Goal: Information Seeking & Learning: Learn about a topic

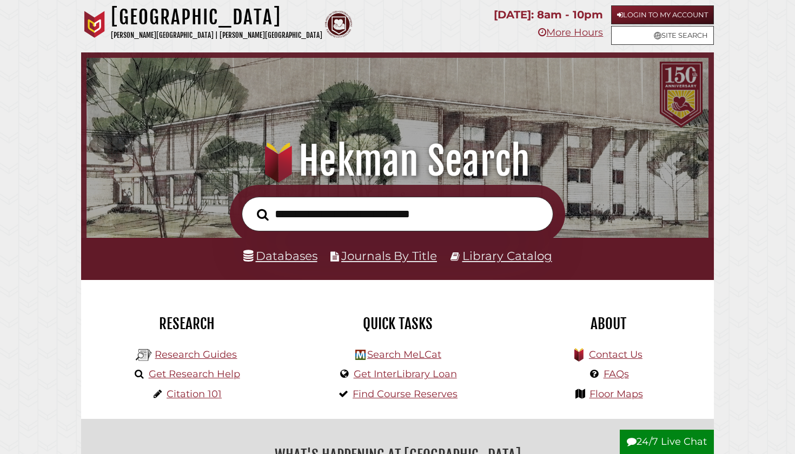
scroll to position [206, 617]
click at [278, 247] on li "Databases" at bounding box center [280, 256] width 74 height 21
click at [280, 263] on li "Databases" at bounding box center [280, 256] width 74 height 21
click at [280, 259] on link "Databases" at bounding box center [280, 256] width 74 height 14
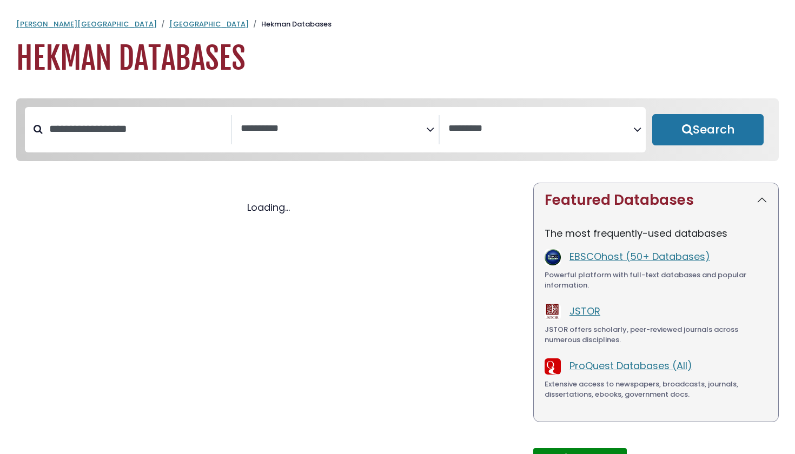
select select "Database Subject Filter"
select select "Database Vendors Filter"
select select "Database Subject Filter"
select select "Database Vendors Filter"
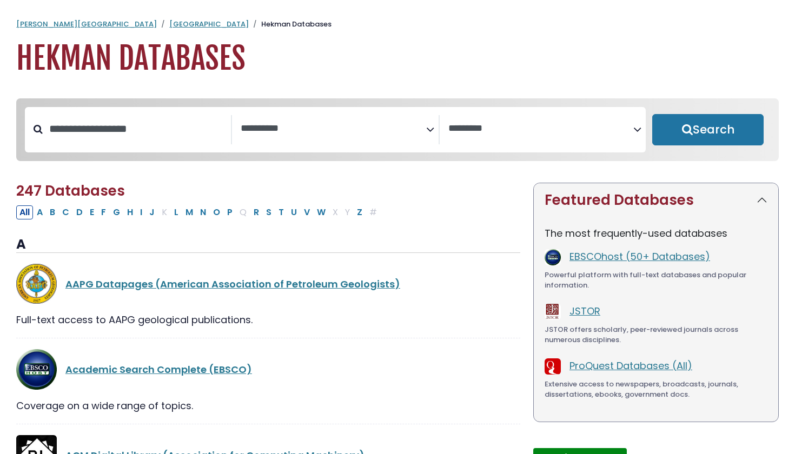
click at [369, 130] on textarea "Search" at bounding box center [333, 128] width 185 height 11
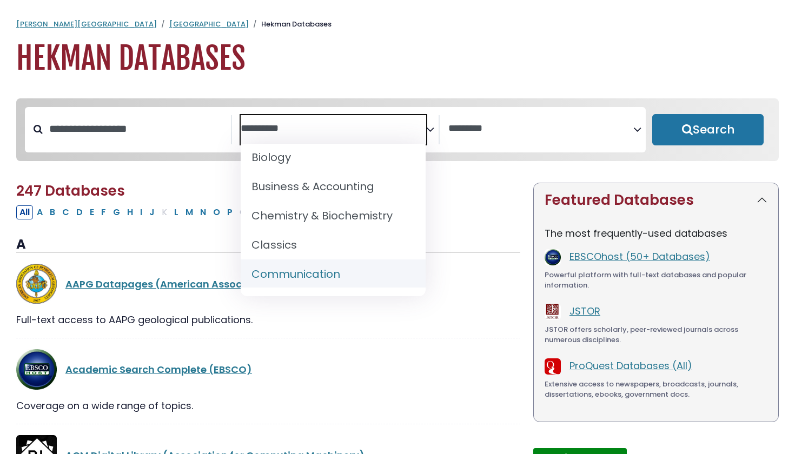
scroll to position [144, 0]
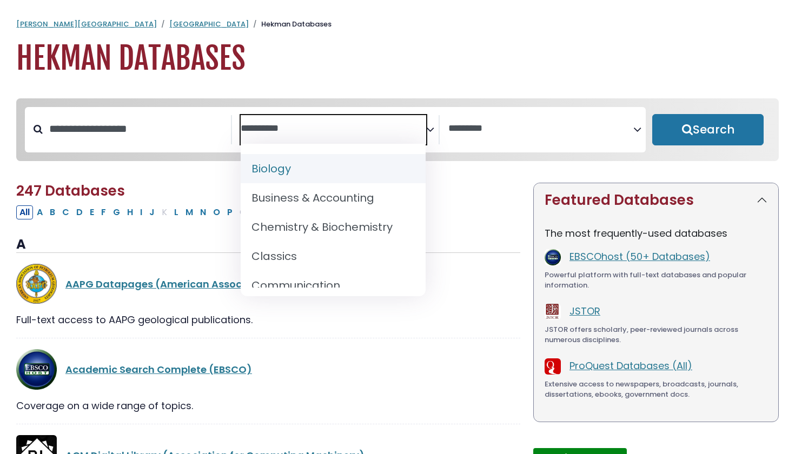
select select "*****"
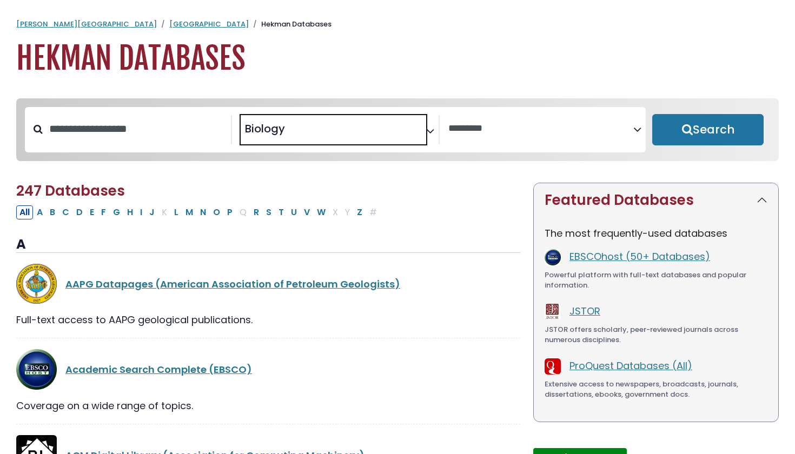
scroll to position [65, 0]
click at [711, 127] on button "Search" at bounding box center [707, 129] width 111 height 31
select select "Database Vendors Filter"
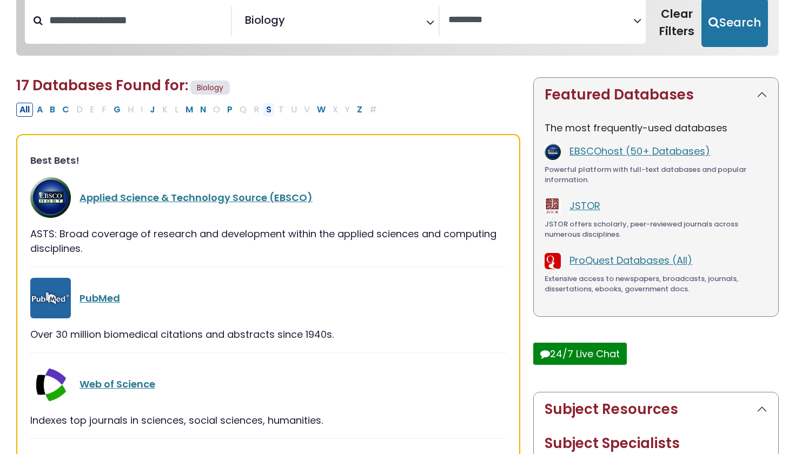
scroll to position [213, 0]
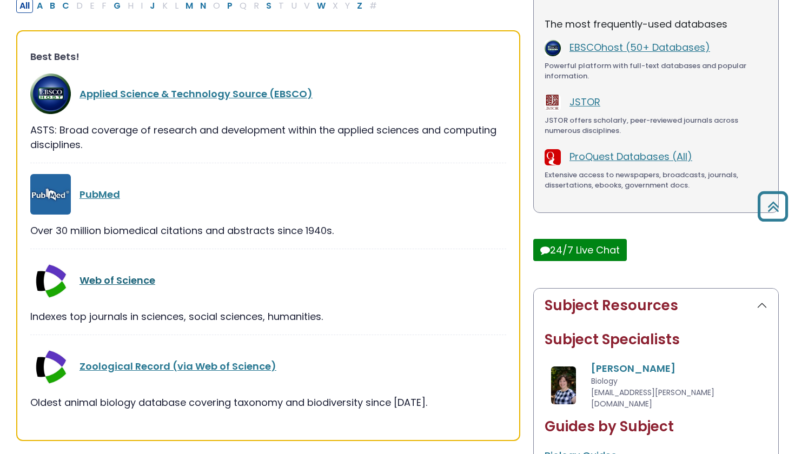
click at [114, 280] on link "Web of Science" at bounding box center [118, 281] width 76 height 14
